Goal: Transaction & Acquisition: Subscribe to service/newsletter

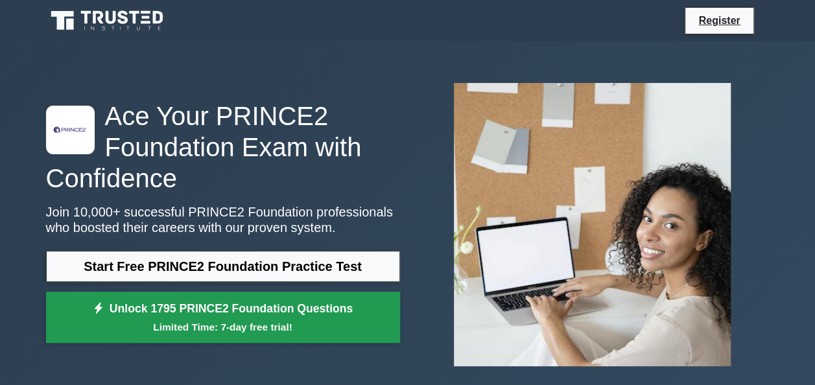
click at [312, 320] on small "Limited Time: 7-day free trial!" at bounding box center [222, 327] width 321 height 15
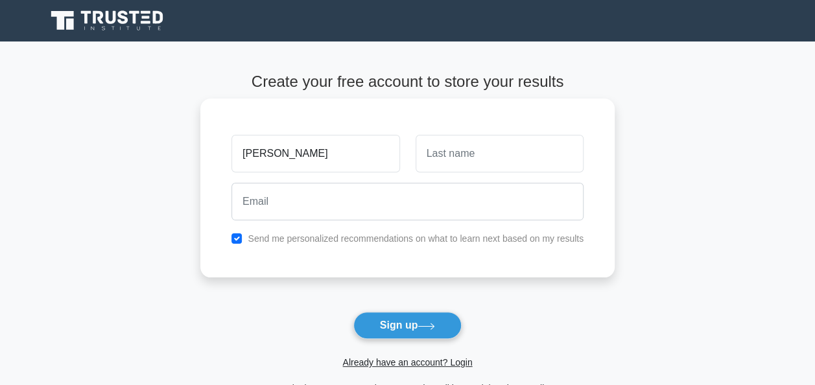
type input "[PERSON_NAME]"
click at [460, 148] on input "text" at bounding box center [499, 154] width 168 height 38
type input "Morlu"
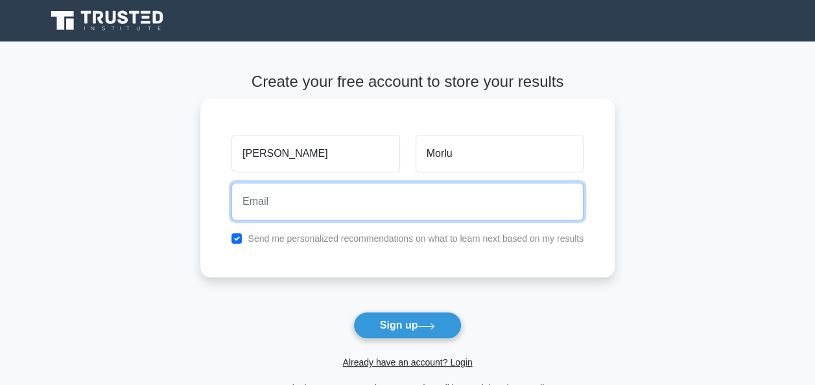
click at [268, 202] on input "email" at bounding box center [407, 202] width 352 height 38
type input "[EMAIL_ADDRESS][DOMAIN_NAME]"
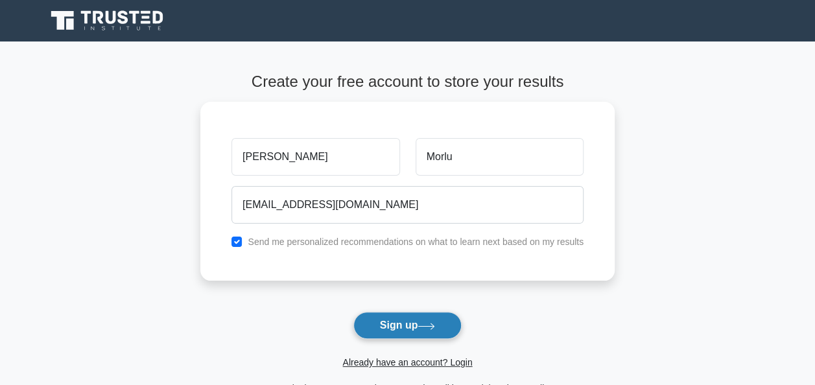
click at [404, 332] on button "Sign up" at bounding box center [407, 325] width 109 height 27
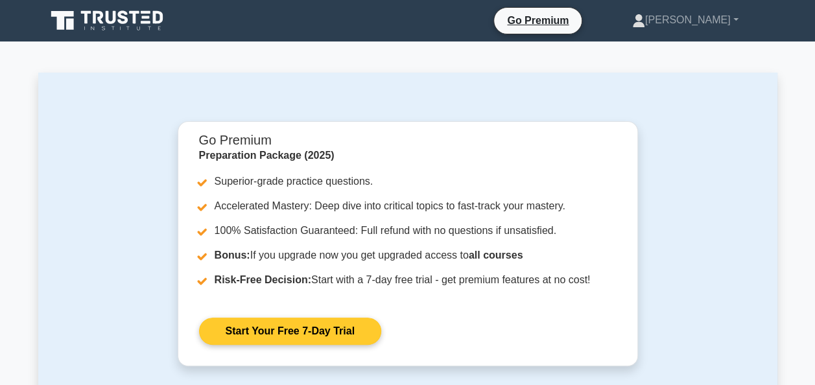
click at [298, 334] on link "Start Your Free 7-Day Trial" at bounding box center [290, 331] width 182 height 27
click at [306, 331] on link "Start Your Free 7-Day Trial" at bounding box center [290, 331] width 182 height 27
